Goal: Find specific page/section: Find specific page/section

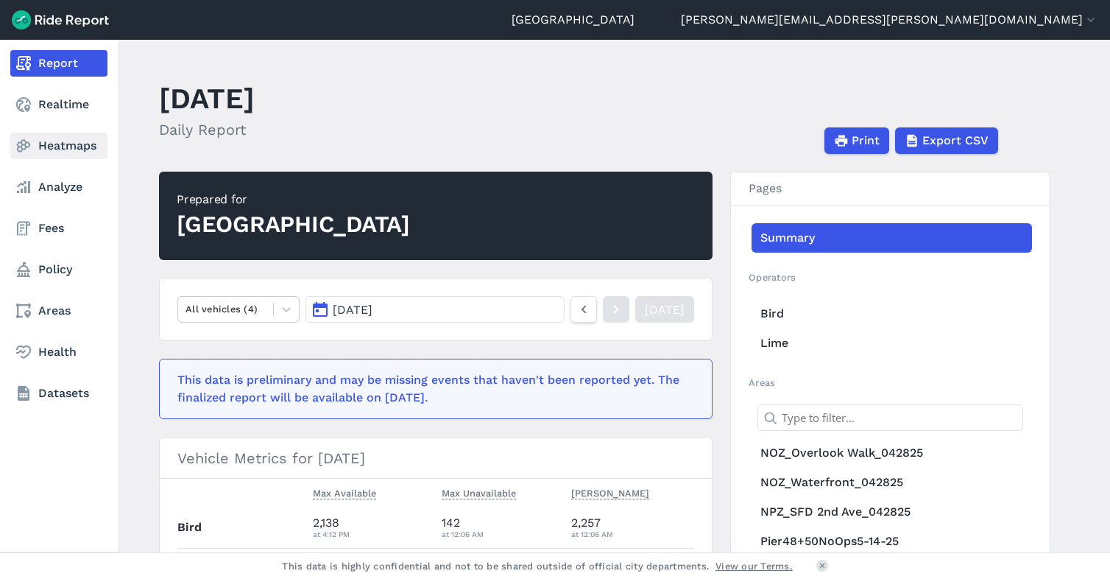
click at [37, 148] on link "Heatmaps" at bounding box center [58, 146] width 97 height 27
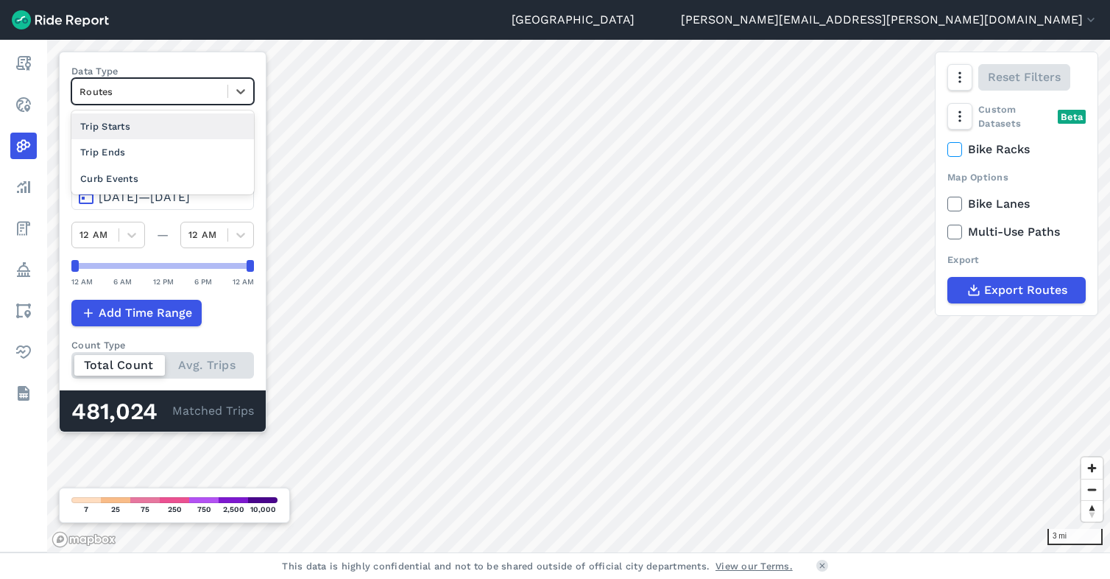
click at [153, 94] on div at bounding box center [150, 91] width 141 height 17
click at [138, 155] on div "Trip Ends" at bounding box center [162, 152] width 183 height 26
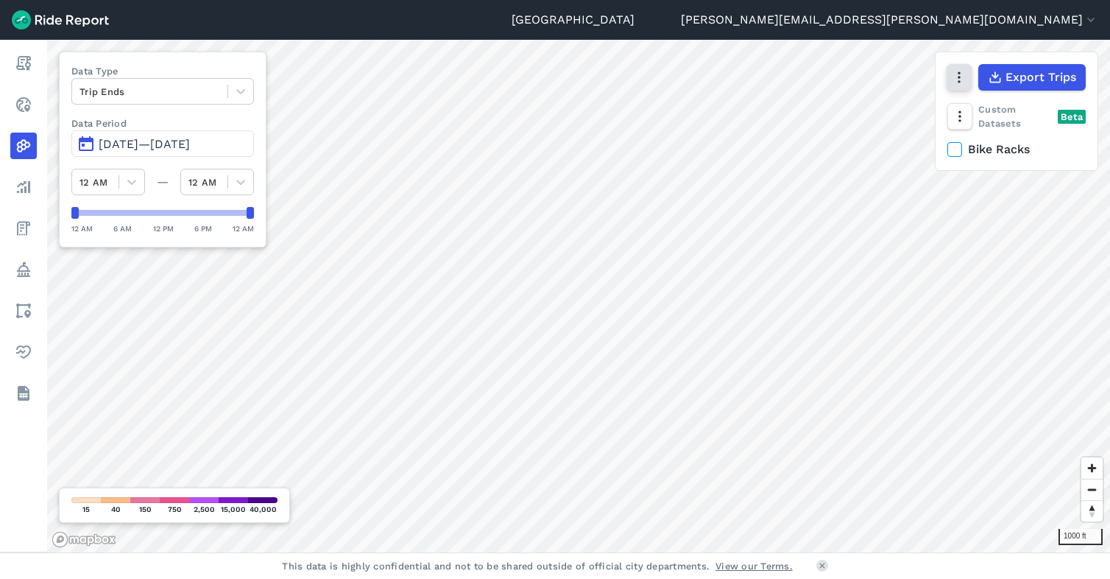
click at [960, 77] on use "button" at bounding box center [959, 77] width 2 height 11
click at [1059, 161] on div "Custom Datasets Beta Bike Racks" at bounding box center [1017, 136] width 162 height 68
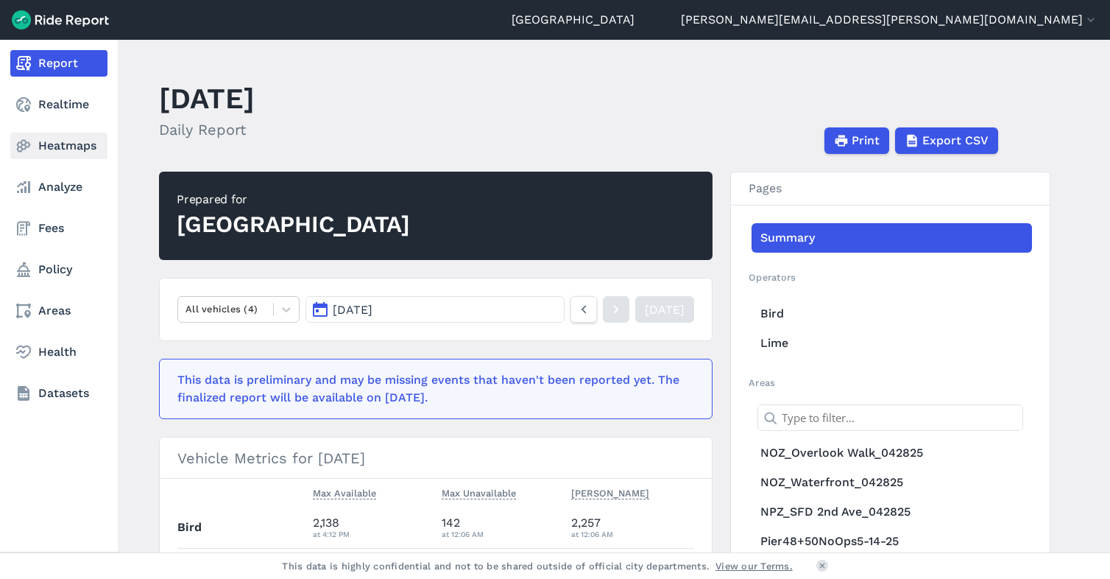
click at [57, 152] on link "Heatmaps" at bounding box center [58, 146] width 97 height 27
